Goal: Complete application form

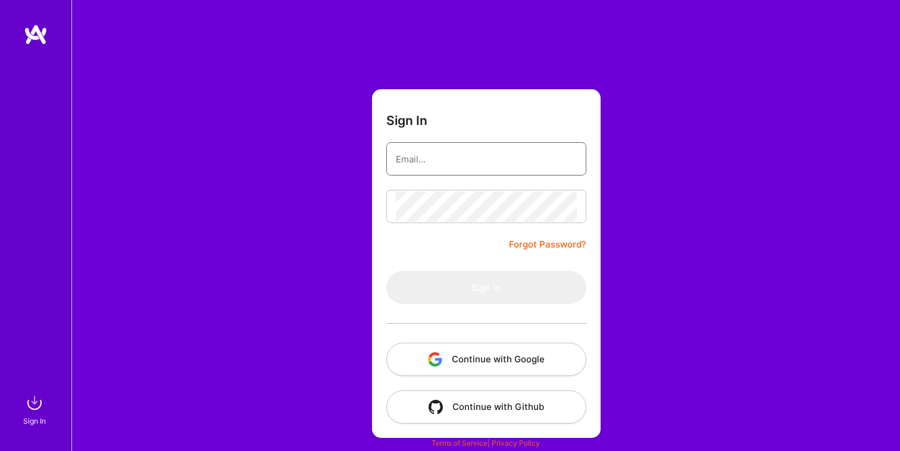
click at [457, 160] on input "email" at bounding box center [486, 159] width 181 height 30
type input "[PERSON_NAME][EMAIL_ADDRESS][DOMAIN_NAME]"
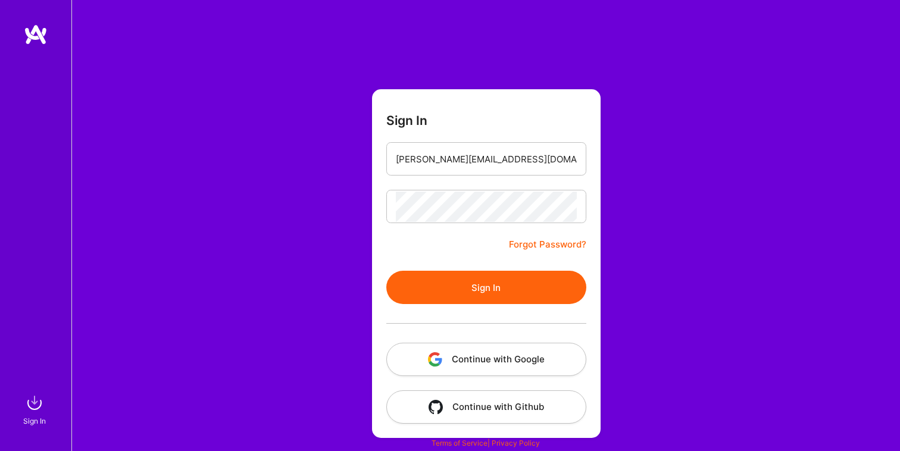
click at [484, 283] on button "Sign In" at bounding box center [486, 287] width 200 height 33
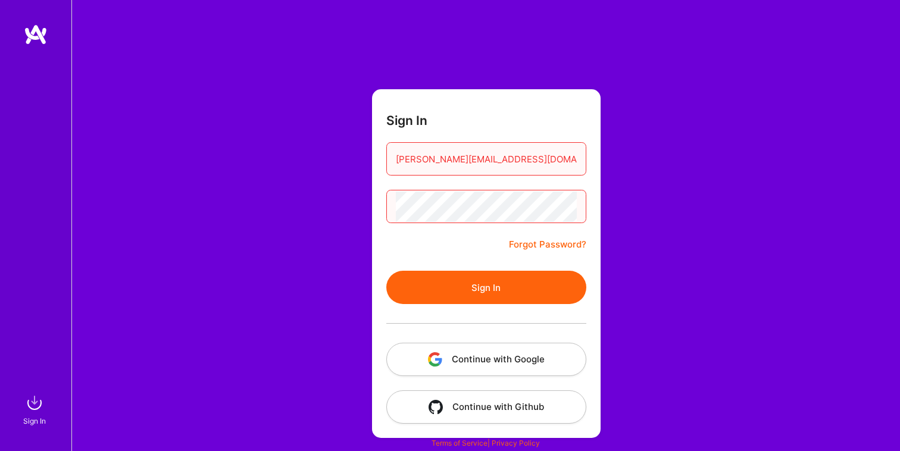
click at [525, 283] on button "Sign In" at bounding box center [486, 287] width 200 height 33
click at [504, 351] on button "Continue with Google" at bounding box center [486, 359] width 200 height 33
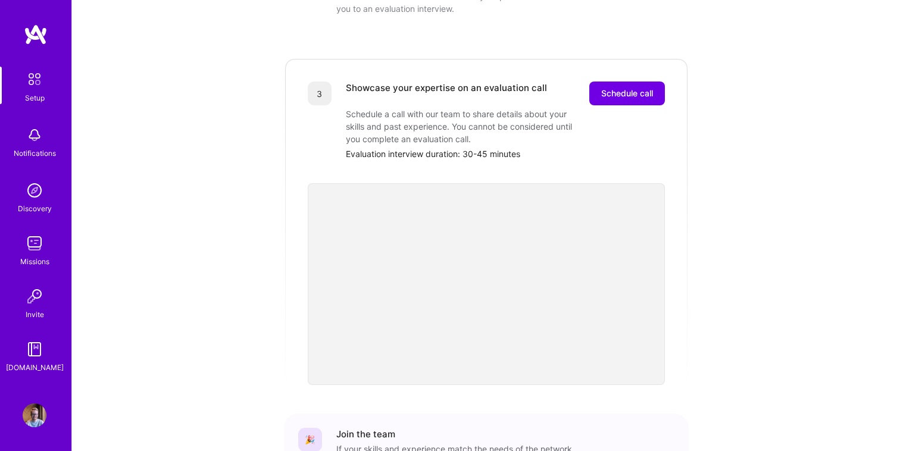
scroll to position [292, 0]
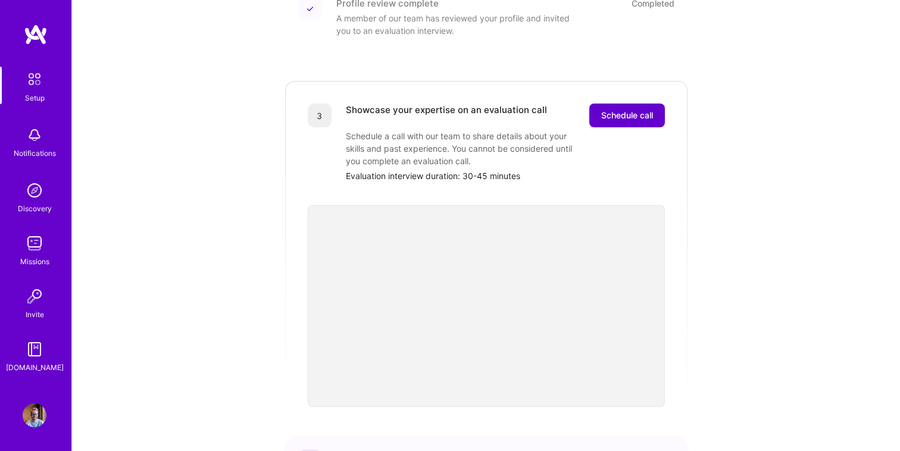
click at [635, 104] on button "Schedule call" at bounding box center [627, 116] width 76 height 24
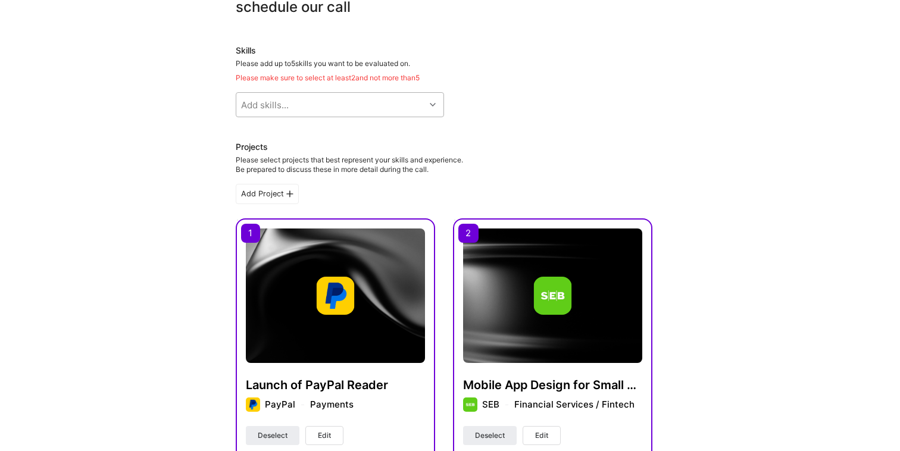
scroll to position [77, 0]
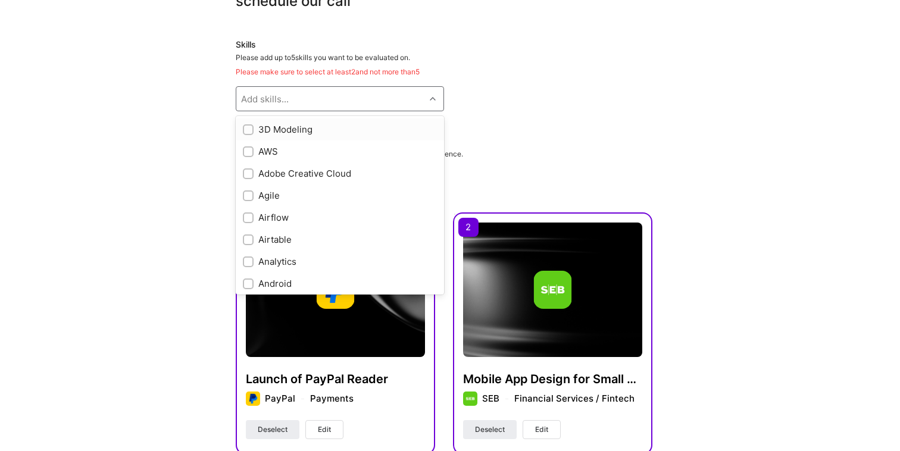
click at [360, 95] on div "Add skills..." at bounding box center [330, 99] width 189 height 24
type input "ux"
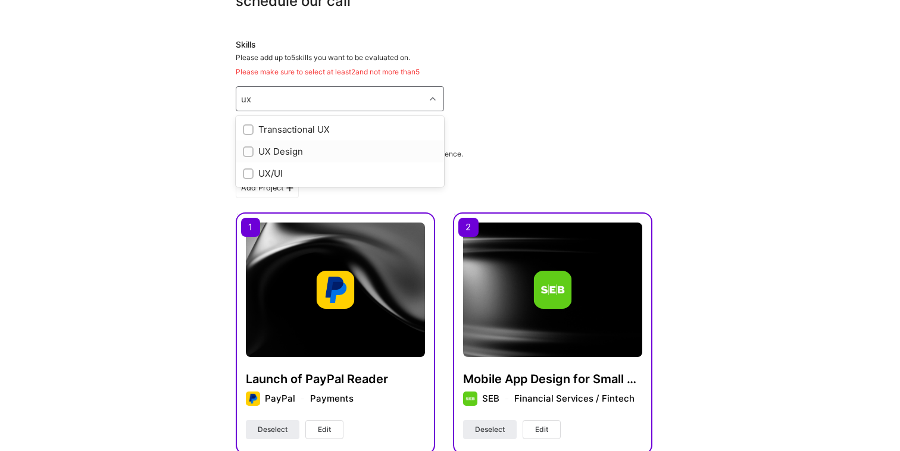
click at [250, 156] on div at bounding box center [248, 151] width 11 height 11
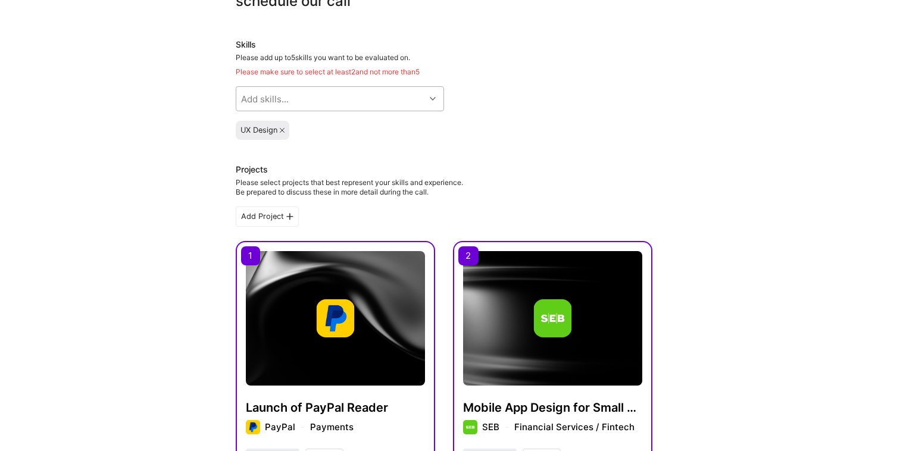
click at [285, 95] on div "Add skills..." at bounding box center [265, 99] width 48 height 12
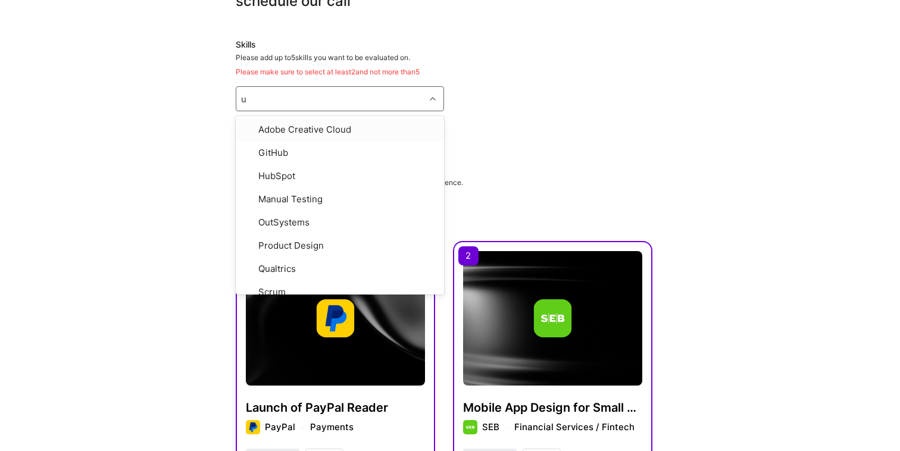
type input "ui"
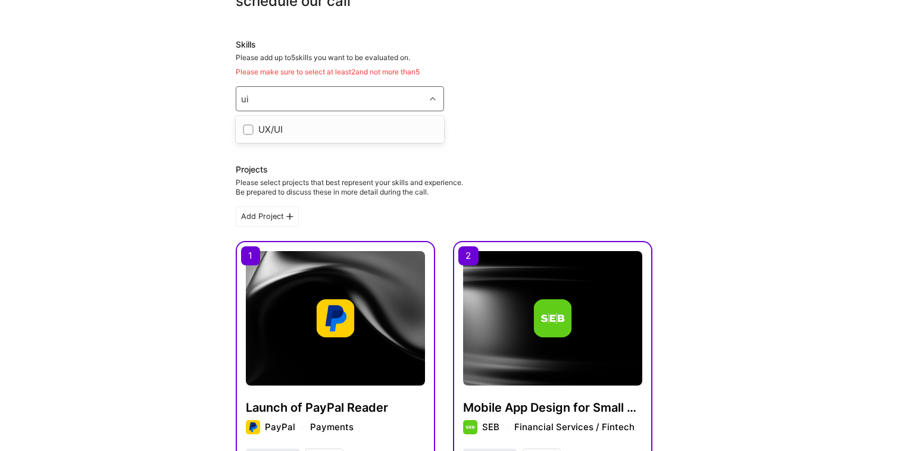
click at [283, 121] on div "UX/UI" at bounding box center [340, 129] width 208 height 22
checkbox input "true"
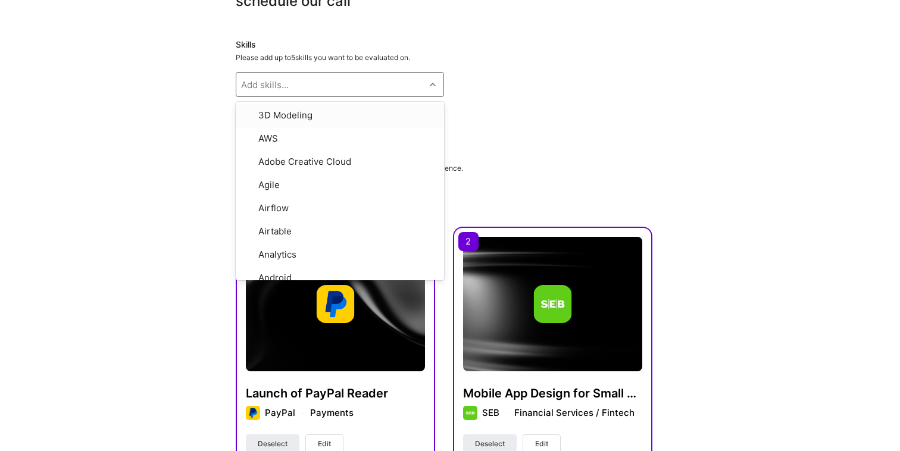
click at [303, 40] on div "Skills" at bounding box center [444, 45] width 417 height 12
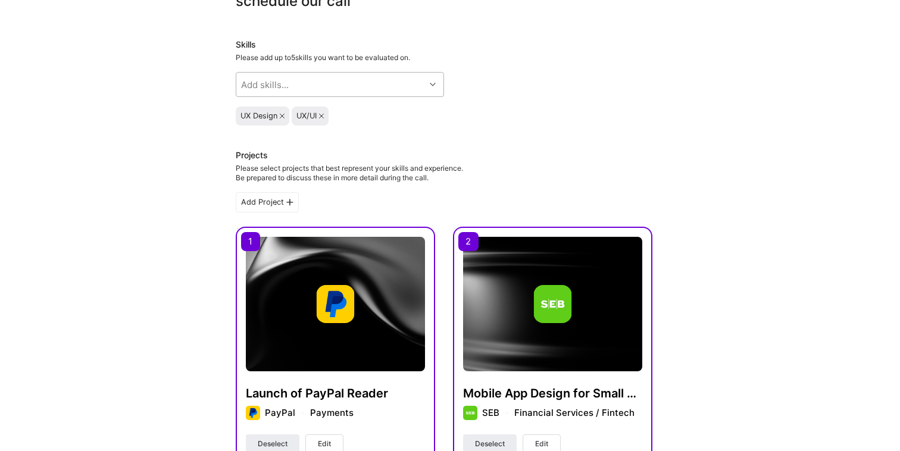
click at [277, 87] on div "Add skills..." at bounding box center [265, 85] width 48 height 12
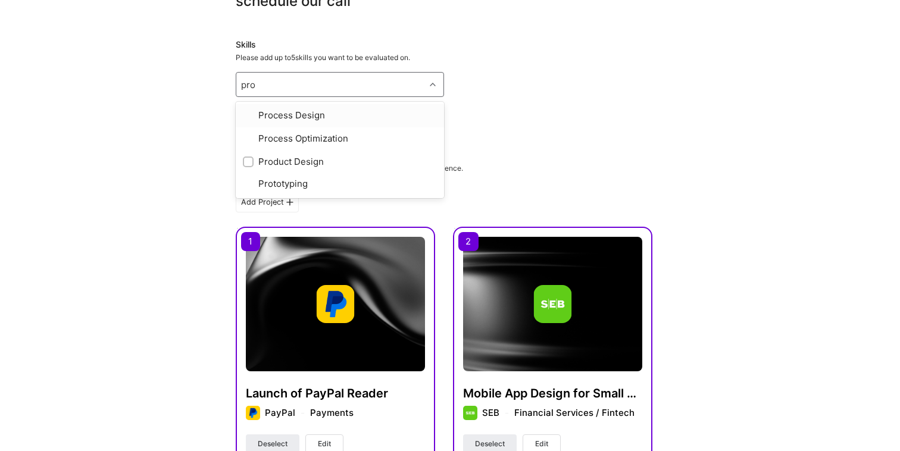
type input "prod"
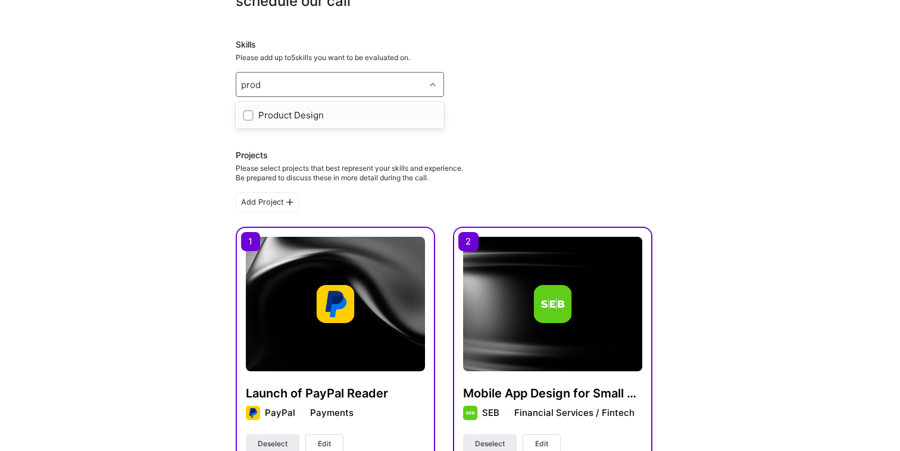
click at [285, 118] on div "Product Design" at bounding box center [340, 115] width 194 height 12
checkbox input "true"
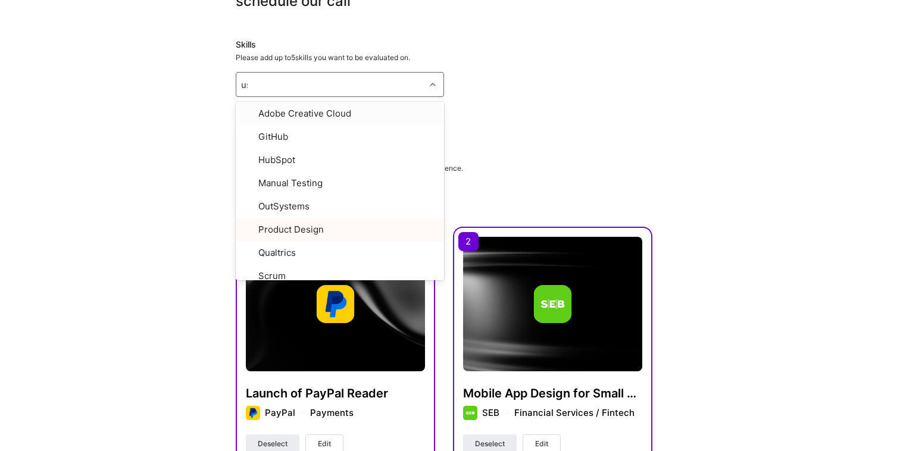
scroll to position [0, 0]
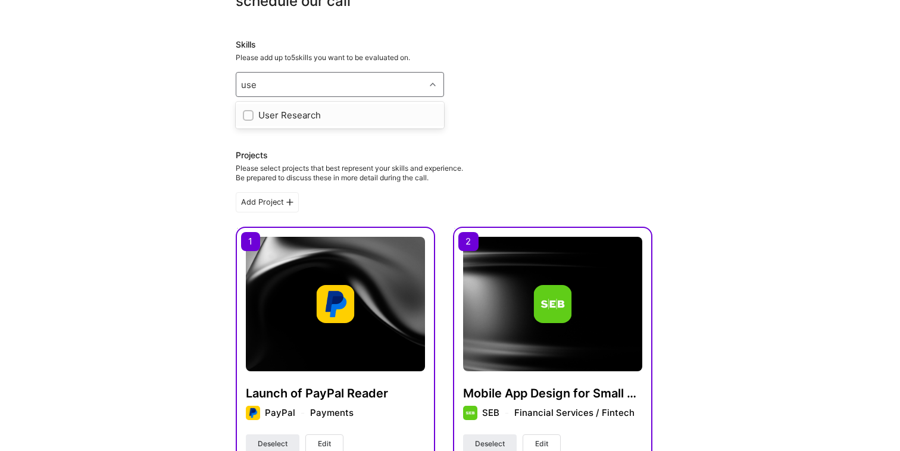
type input "user"
click at [295, 111] on div "User Research" at bounding box center [340, 115] width 194 height 12
checkbox input "true"
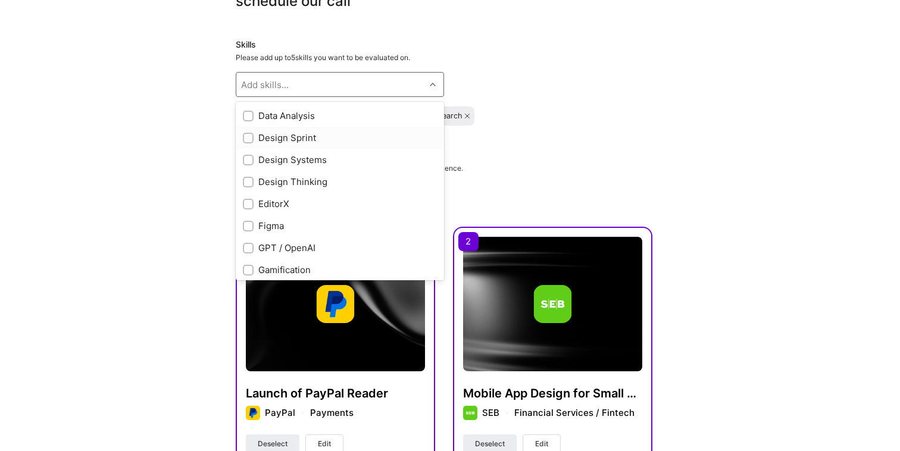
scroll to position [255, 0]
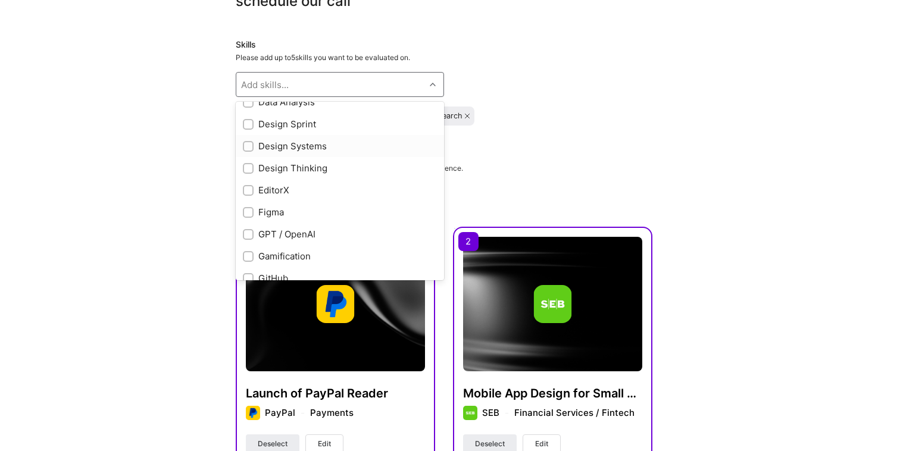
click at [296, 151] on div "Design Systems" at bounding box center [340, 146] width 194 height 12
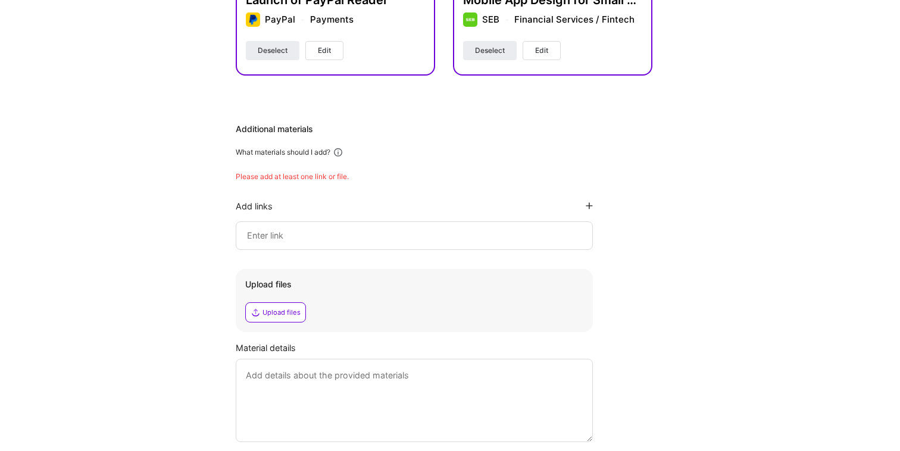
scroll to position [422, 0]
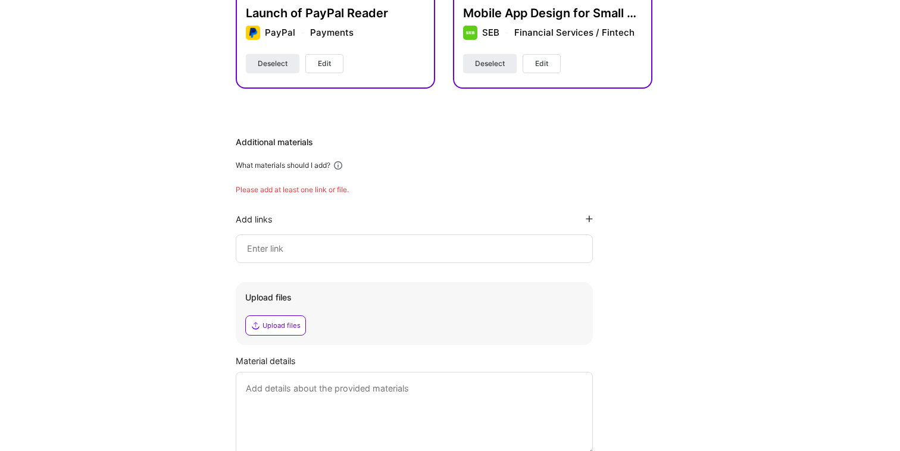
click at [469, 256] on div at bounding box center [414, 248] width 357 height 29
click at [435, 251] on input at bounding box center [414, 249] width 337 height 14
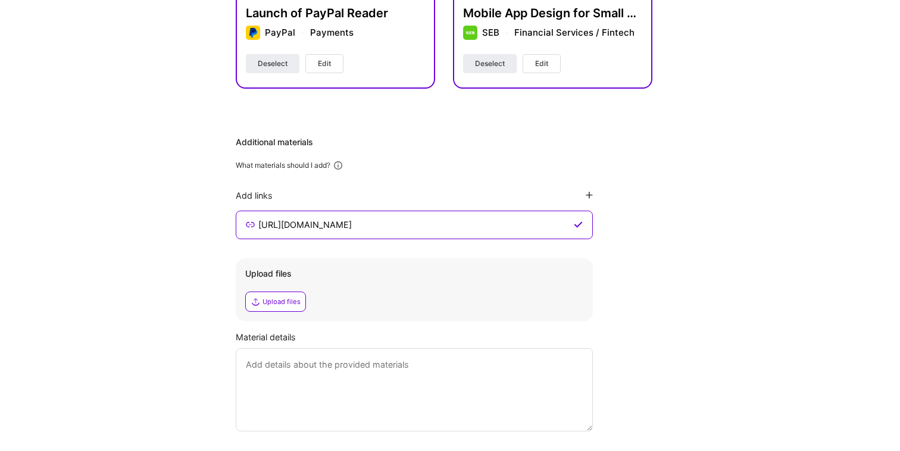
click at [362, 223] on input "https://mikaelwiberg.com/unquo" at bounding box center [414, 225] width 314 height 14
click at [403, 226] on input "https://mikaelwiberg.com/projects/unquo" at bounding box center [414, 225] width 314 height 14
paste input
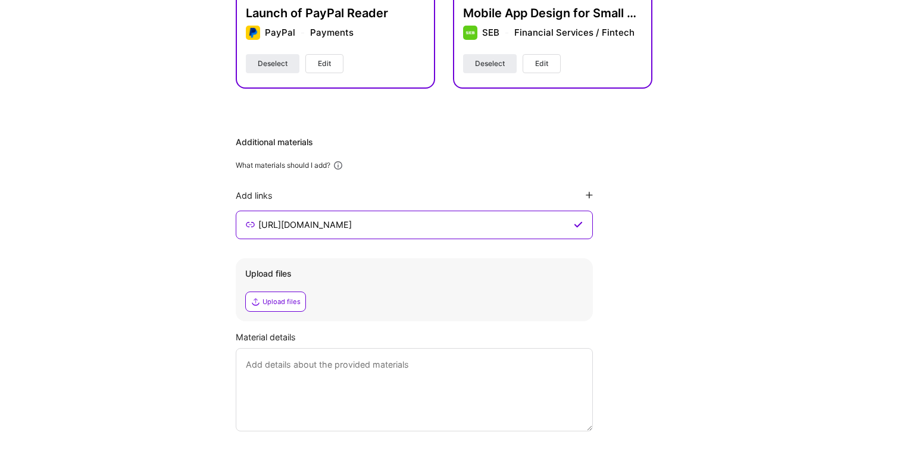
type input "https://mikaelwiberg.com/project/unquo"
click at [590, 195] on icon at bounding box center [588, 195] width 7 height 7
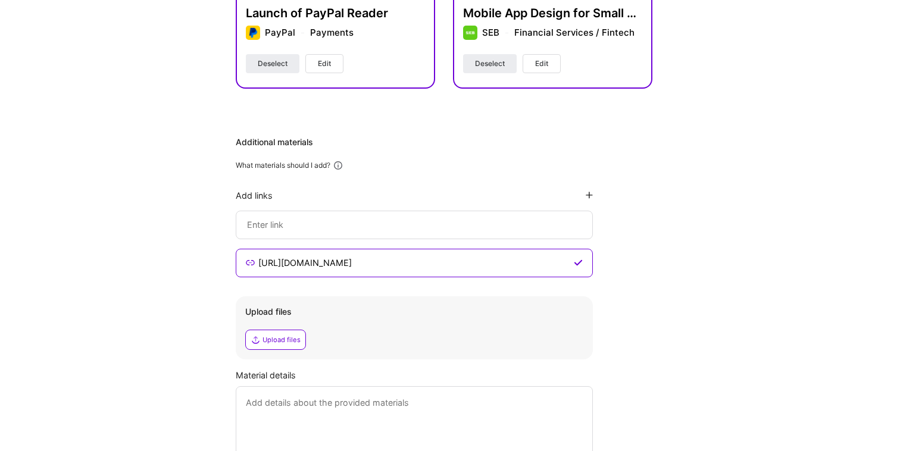
click at [320, 256] on input at bounding box center [414, 263] width 314 height 14
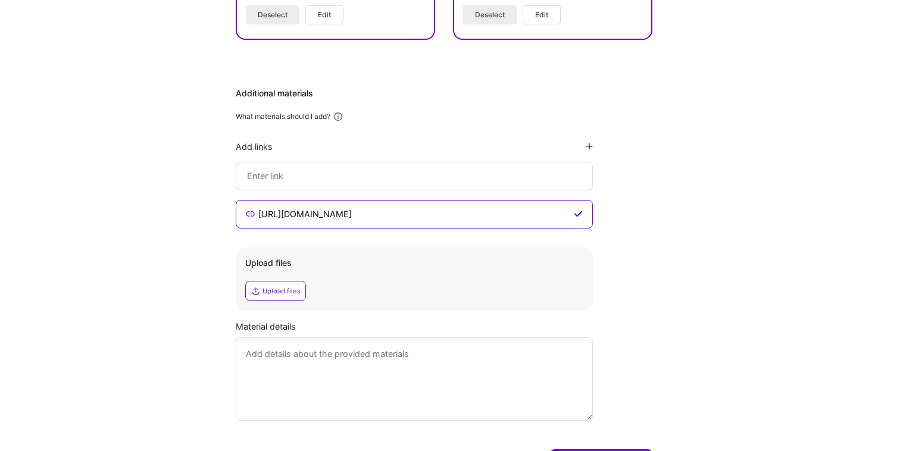
scroll to position [472, 0]
click at [506, 162] on div at bounding box center [414, 175] width 357 height 29
click at [455, 182] on div at bounding box center [414, 175] width 357 height 29
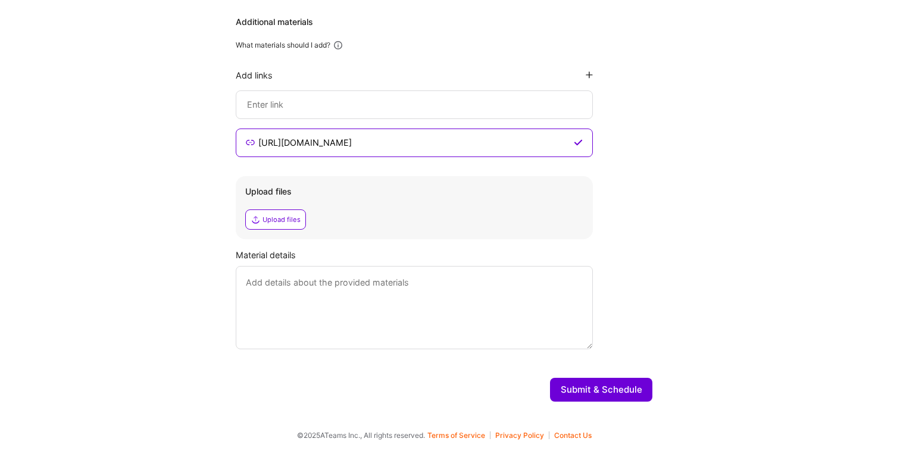
click at [592, 393] on button "Submit & Schedule" at bounding box center [601, 390] width 102 height 24
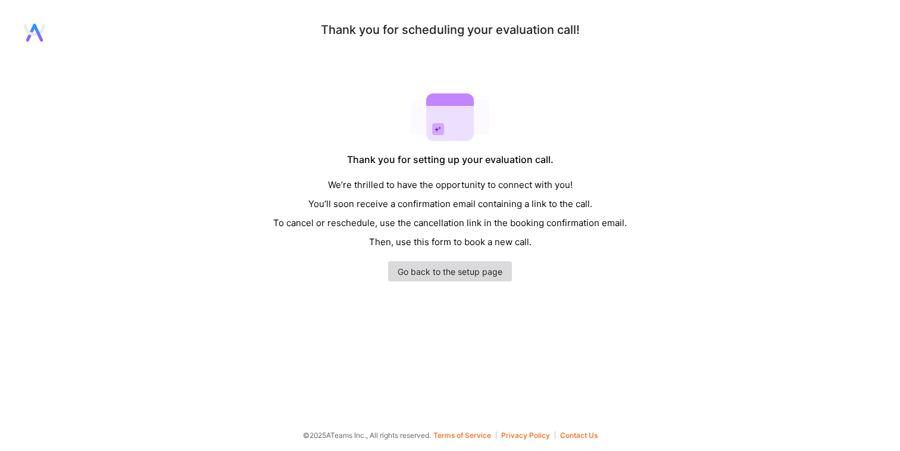
click at [469, 272] on link "Go back to the setup page" at bounding box center [450, 271] width 124 height 20
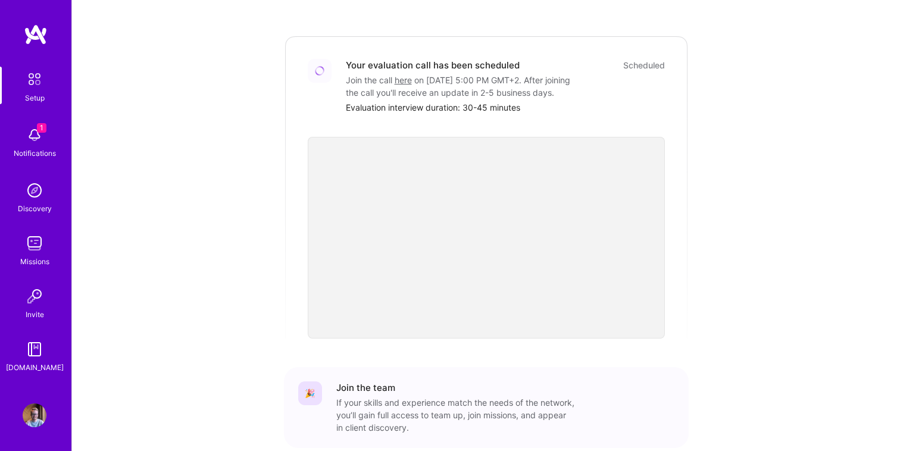
scroll to position [335, 0]
